Goal: Transaction & Acquisition: Purchase product/service

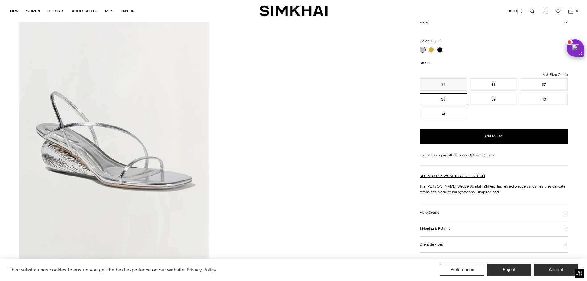
scroll to position [896, 0]
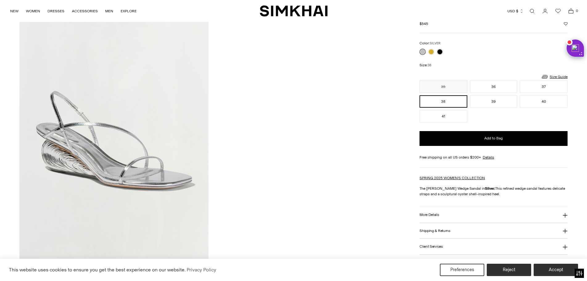
click at [430, 49] on div at bounding box center [431, 52] width 26 height 9
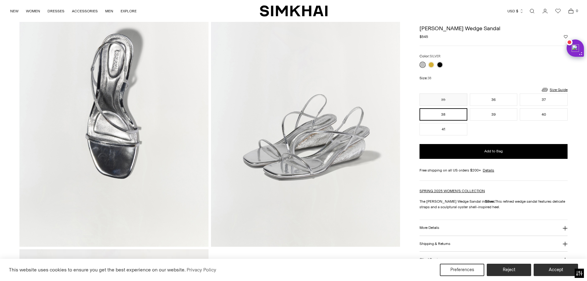
scroll to position [648, 0]
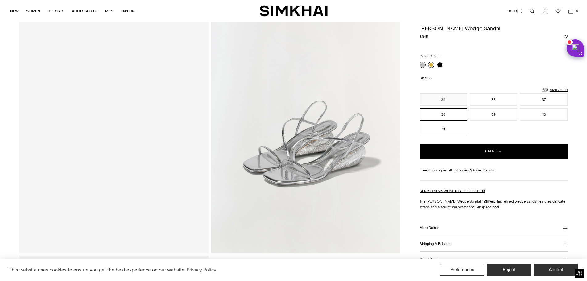
click at [429, 64] on main "Home / Bridget Shell Wedge Sandal Bridget Shell Wedge Sandal Regular price $545…" at bounding box center [293, 101] width 587 height 1435
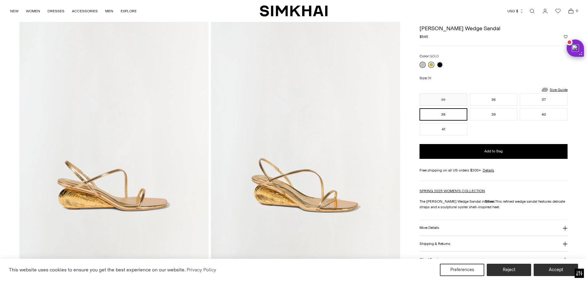
scroll to position [0, 0]
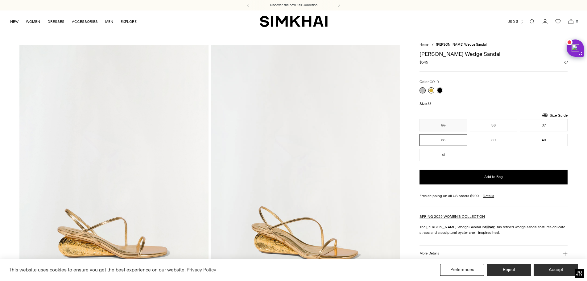
click at [433, 89] on link at bounding box center [431, 90] width 6 height 6
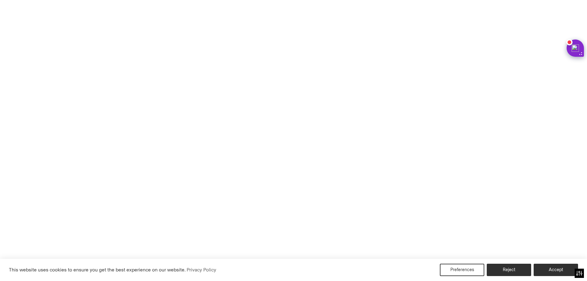
scroll to position [11, 0]
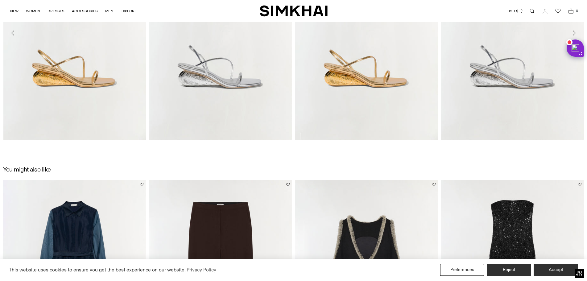
scroll to position [1136, 0]
